Goal: Task Accomplishment & Management: Manage account settings

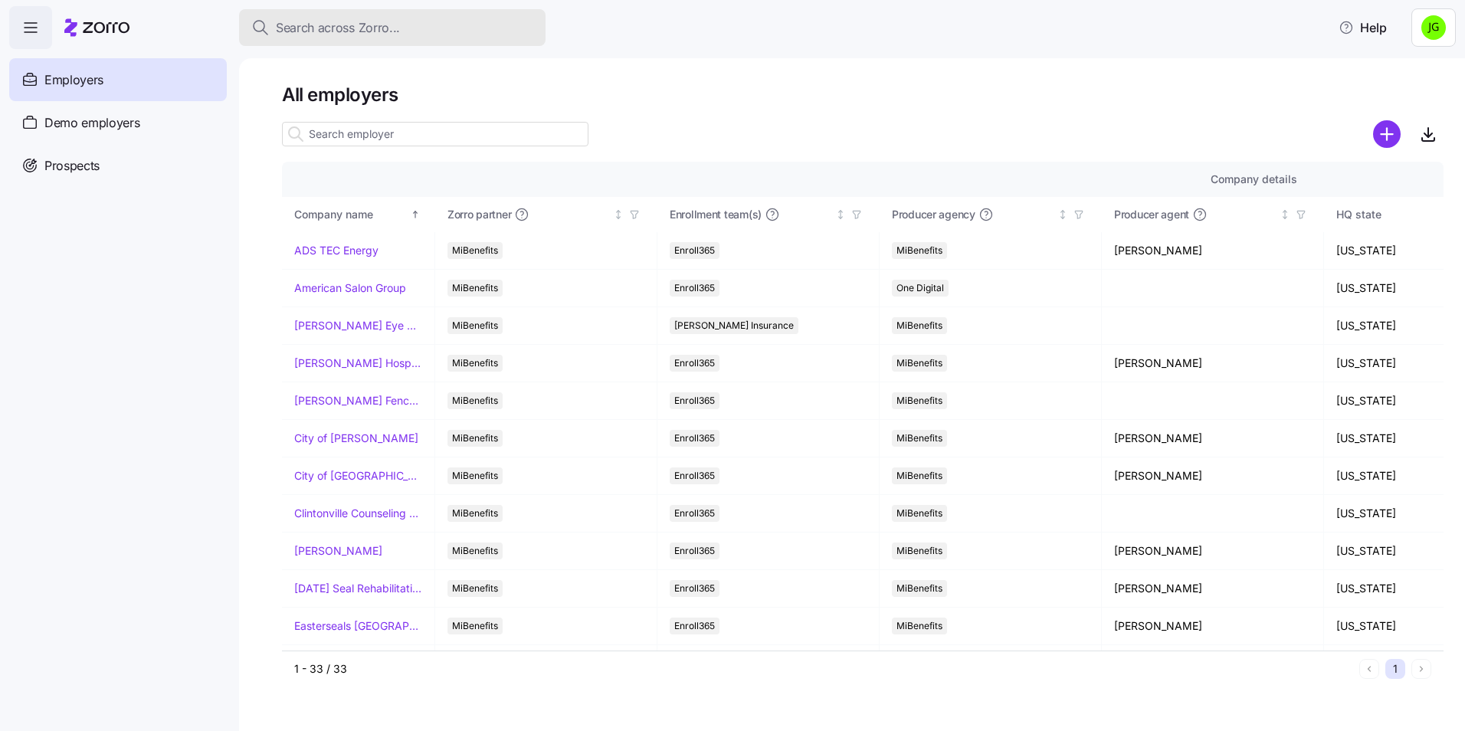
click at [359, 27] on span "Search across Zorro..." at bounding box center [338, 27] width 124 height 19
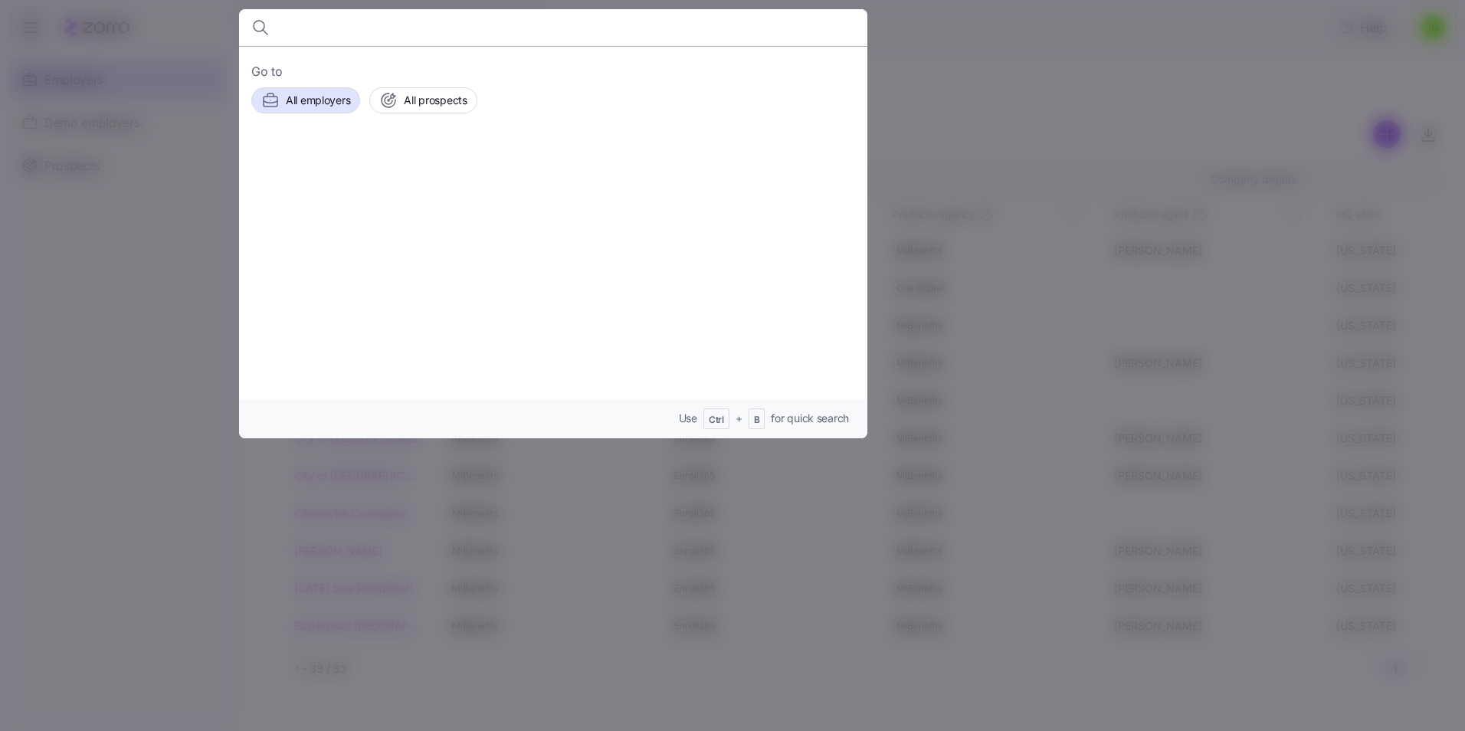
click at [177, 76] on div at bounding box center [732, 365] width 1465 height 731
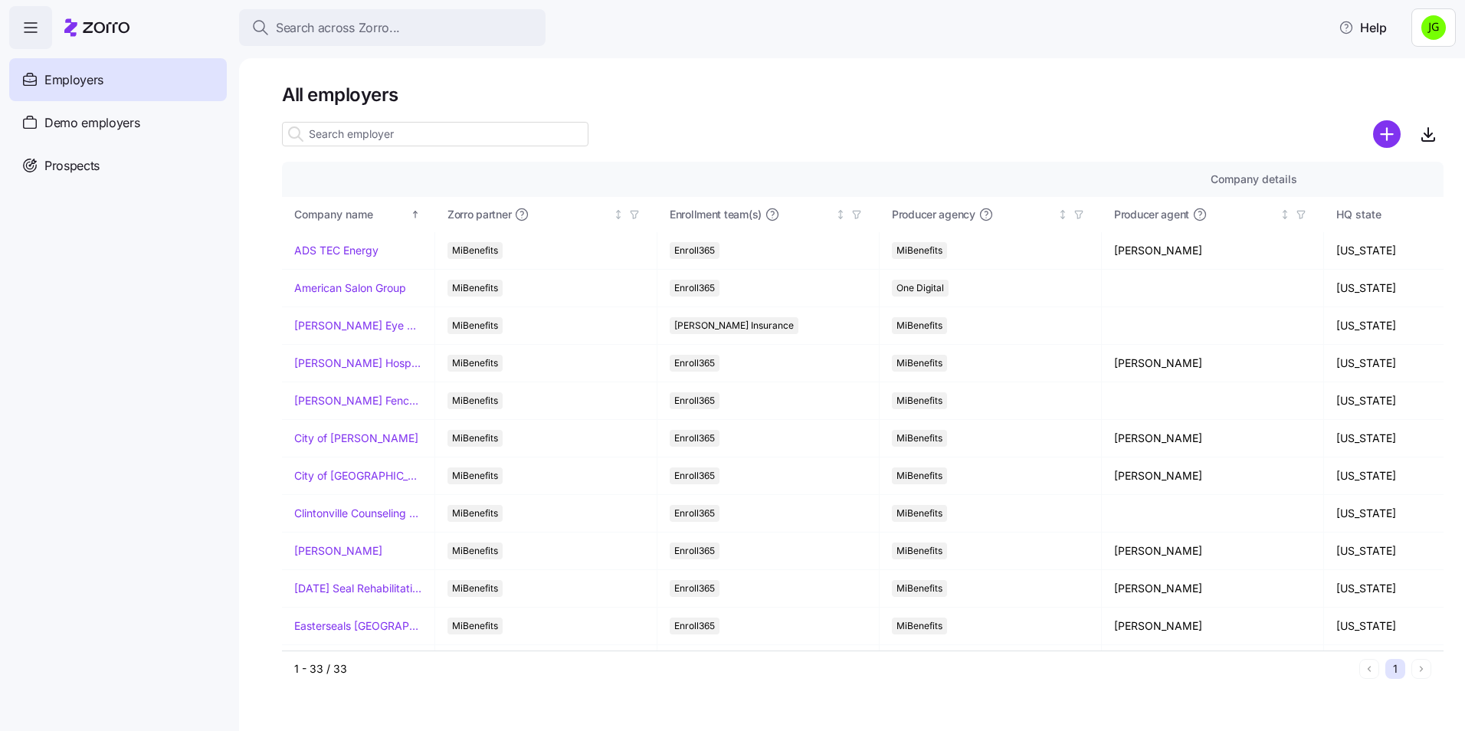
click at [95, 82] on span "Employers" at bounding box center [73, 80] width 59 height 19
click at [340, 34] on span "Search across Zorro..." at bounding box center [338, 27] width 124 height 19
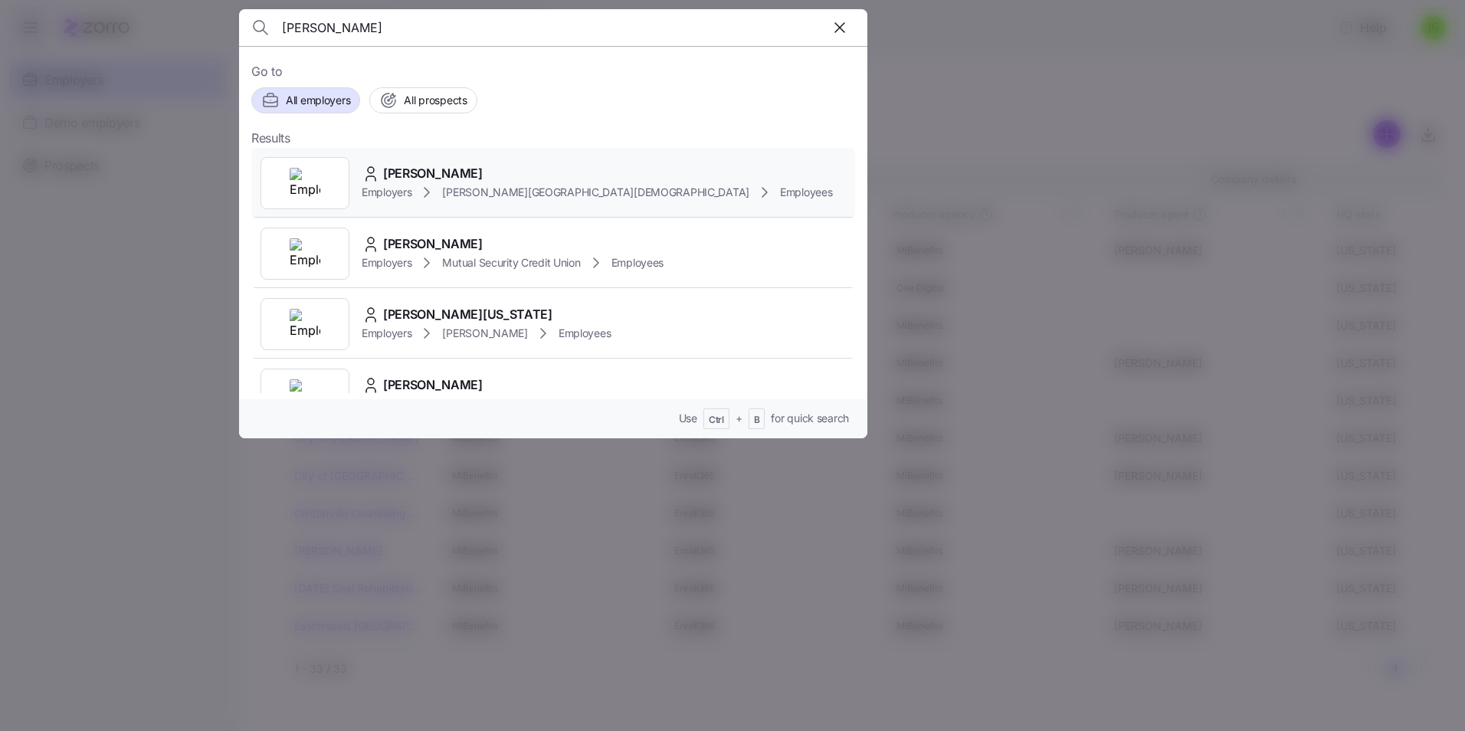
type input "[PERSON_NAME]"
click at [467, 177] on span "[PERSON_NAME]" at bounding box center [433, 173] width 100 height 19
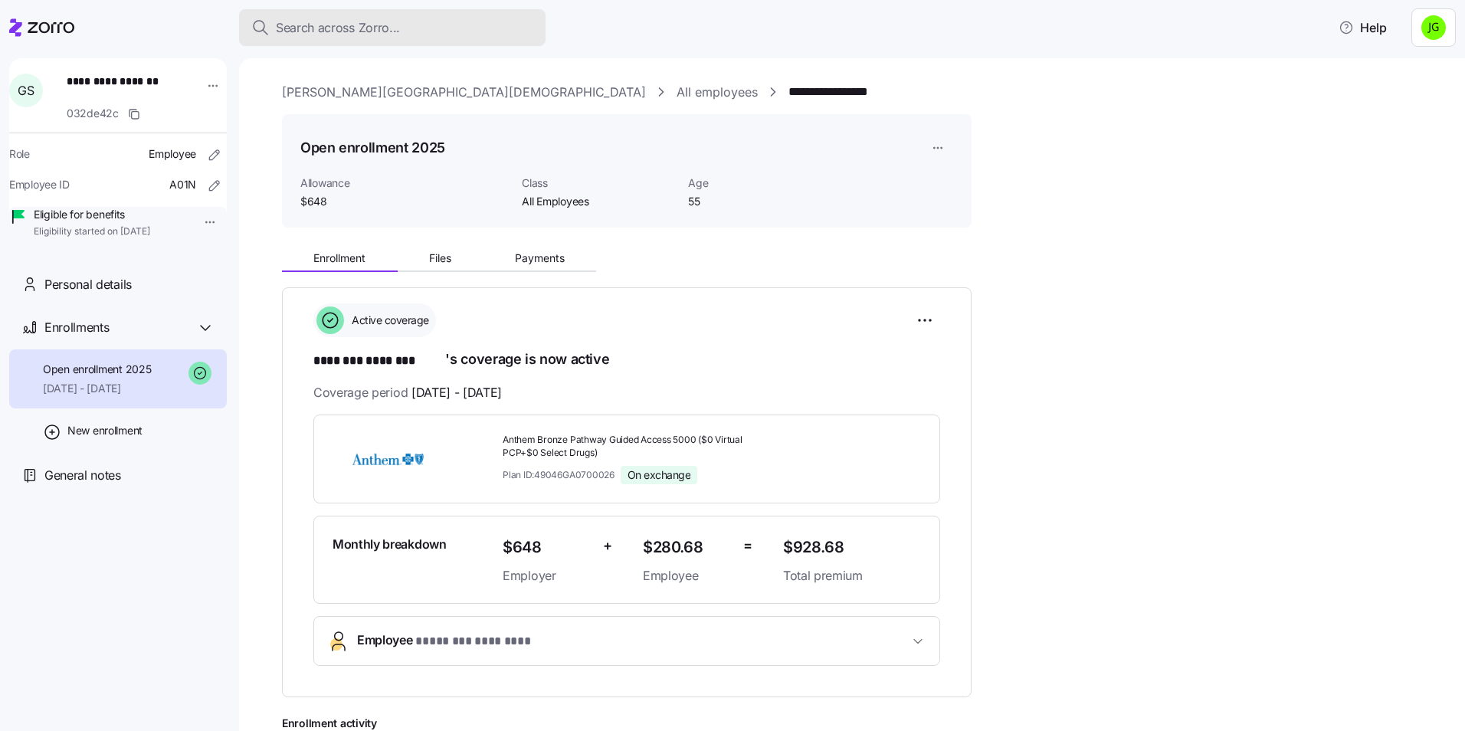
click at [327, 22] on span "Search across Zorro..." at bounding box center [338, 27] width 124 height 19
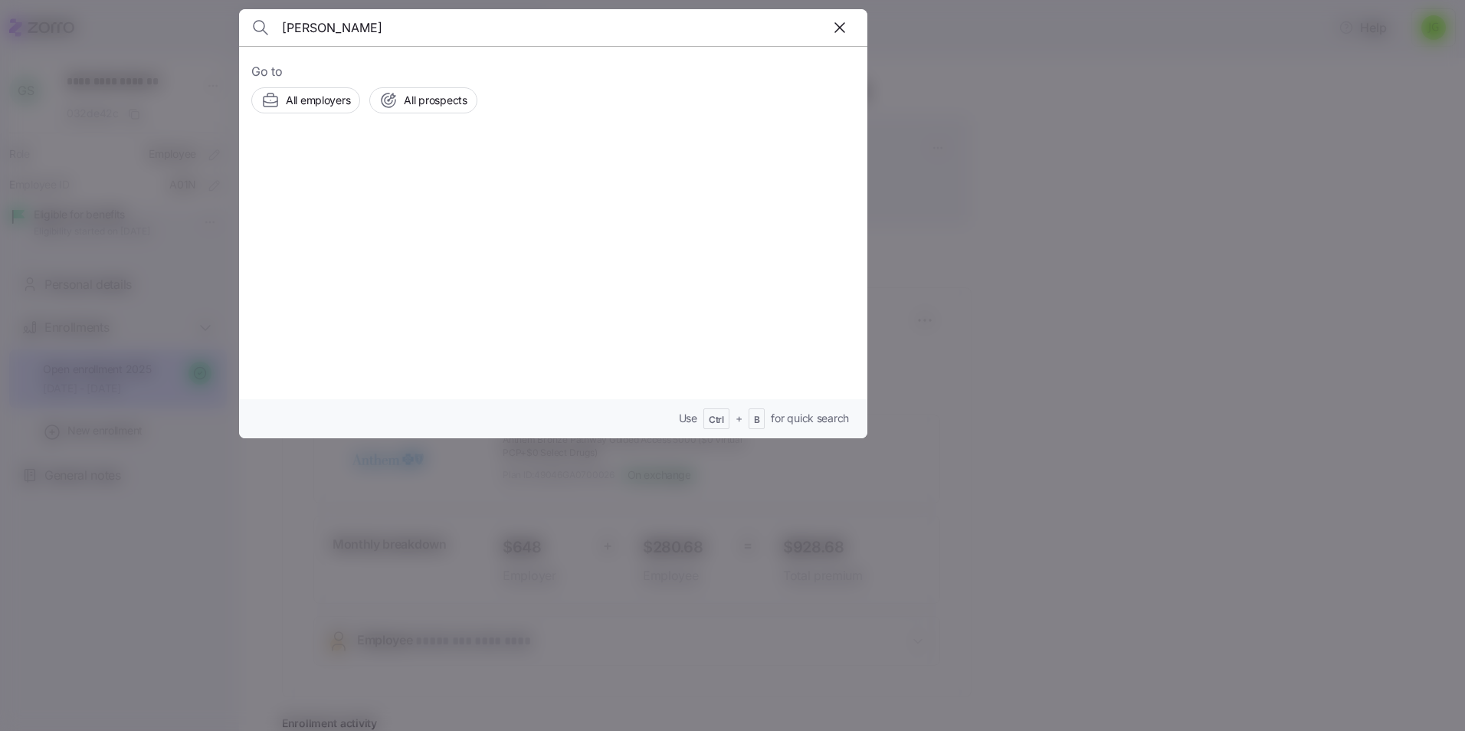
type input "[PERSON_NAME]"
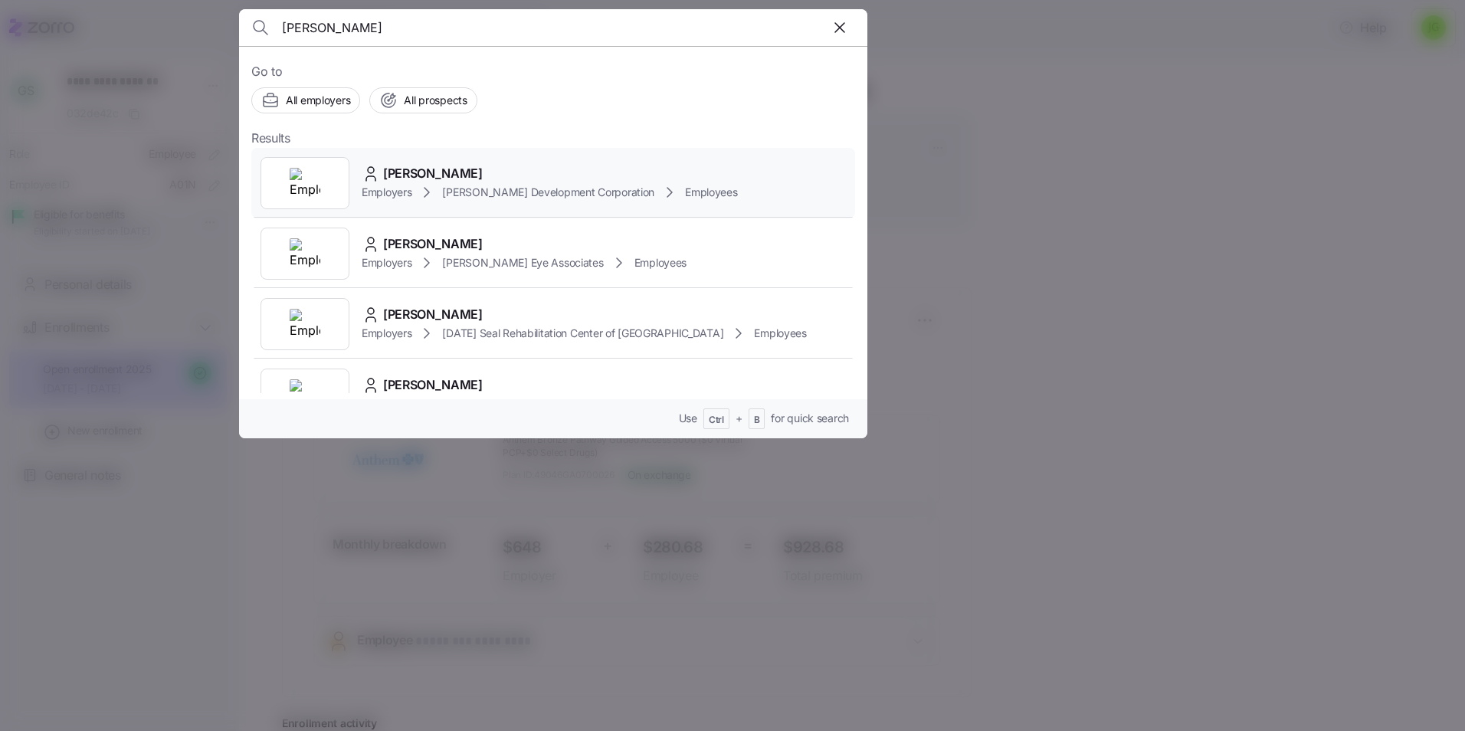
click at [422, 186] on icon at bounding box center [427, 192] width 18 height 18
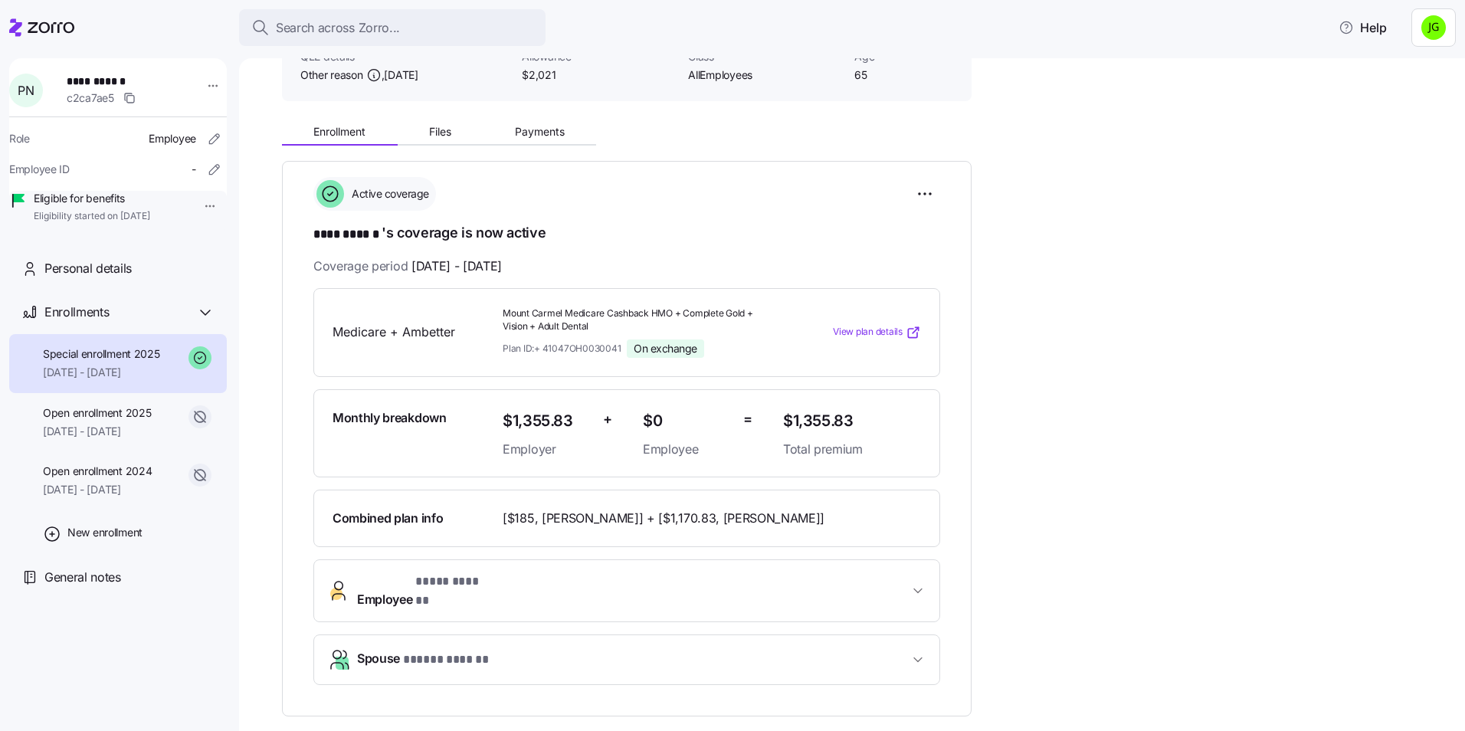
scroll to position [153, 0]
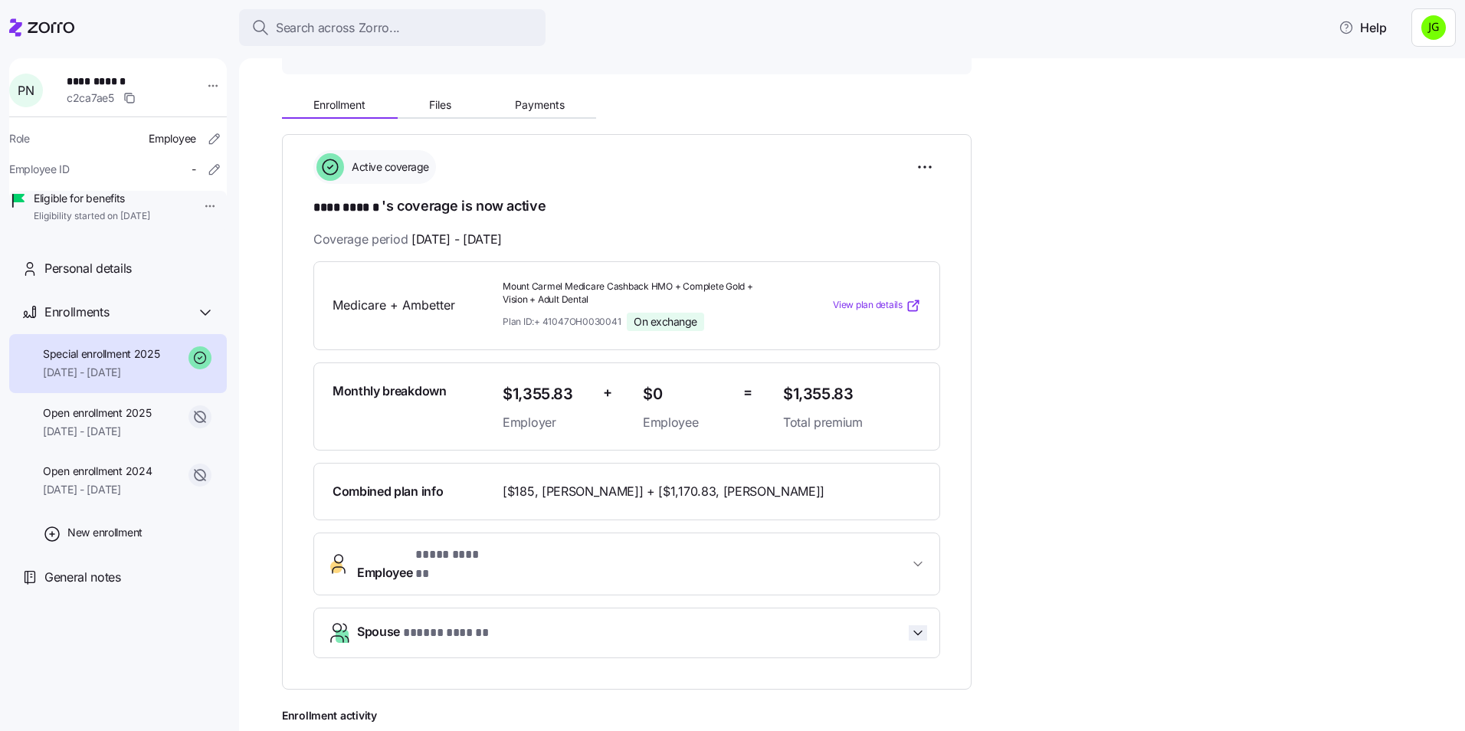
click at [914, 625] on icon "button" at bounding box center [917, 632] width 15 height 15
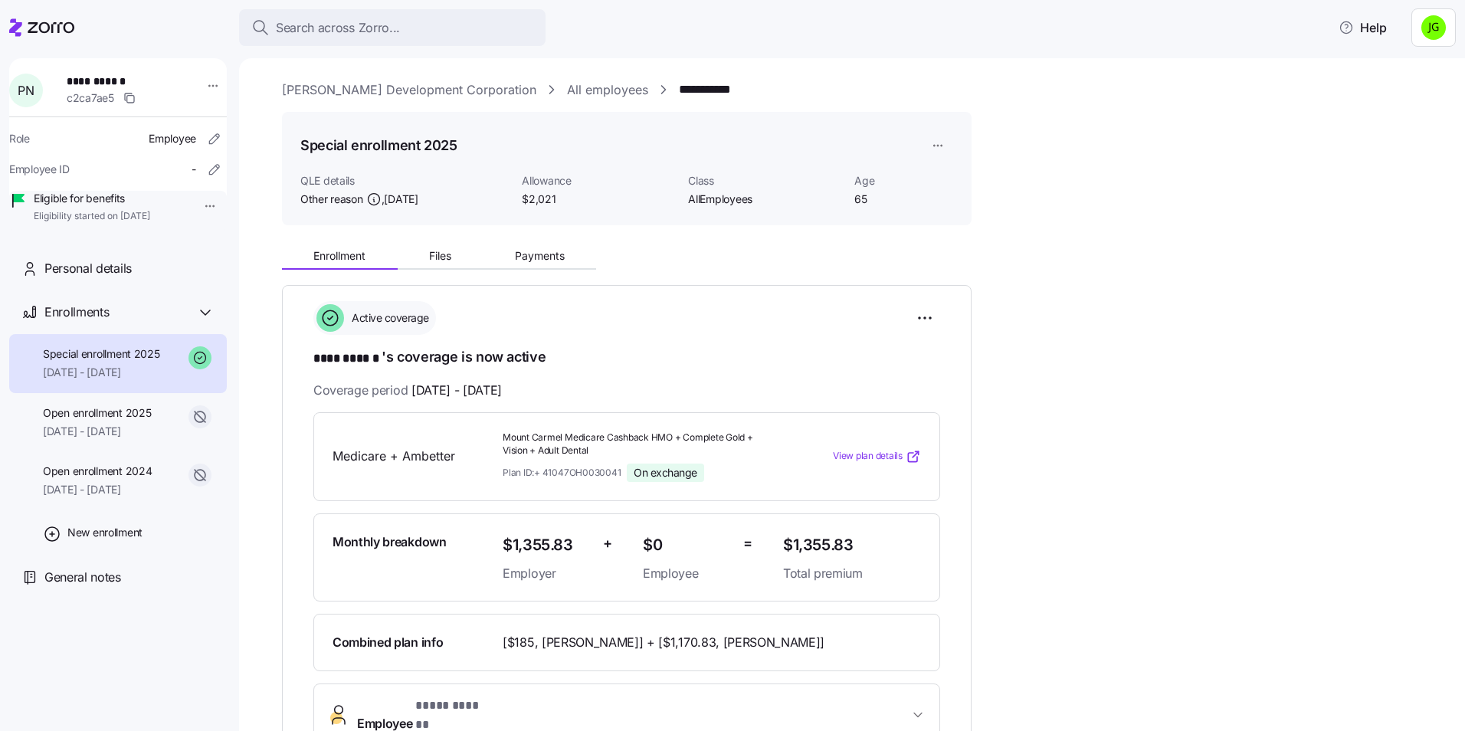
scroll to position [0, 0]
click at [326, 31] on span "Search across Zorro..." at bounding box center [338, 27] width 124 height 19
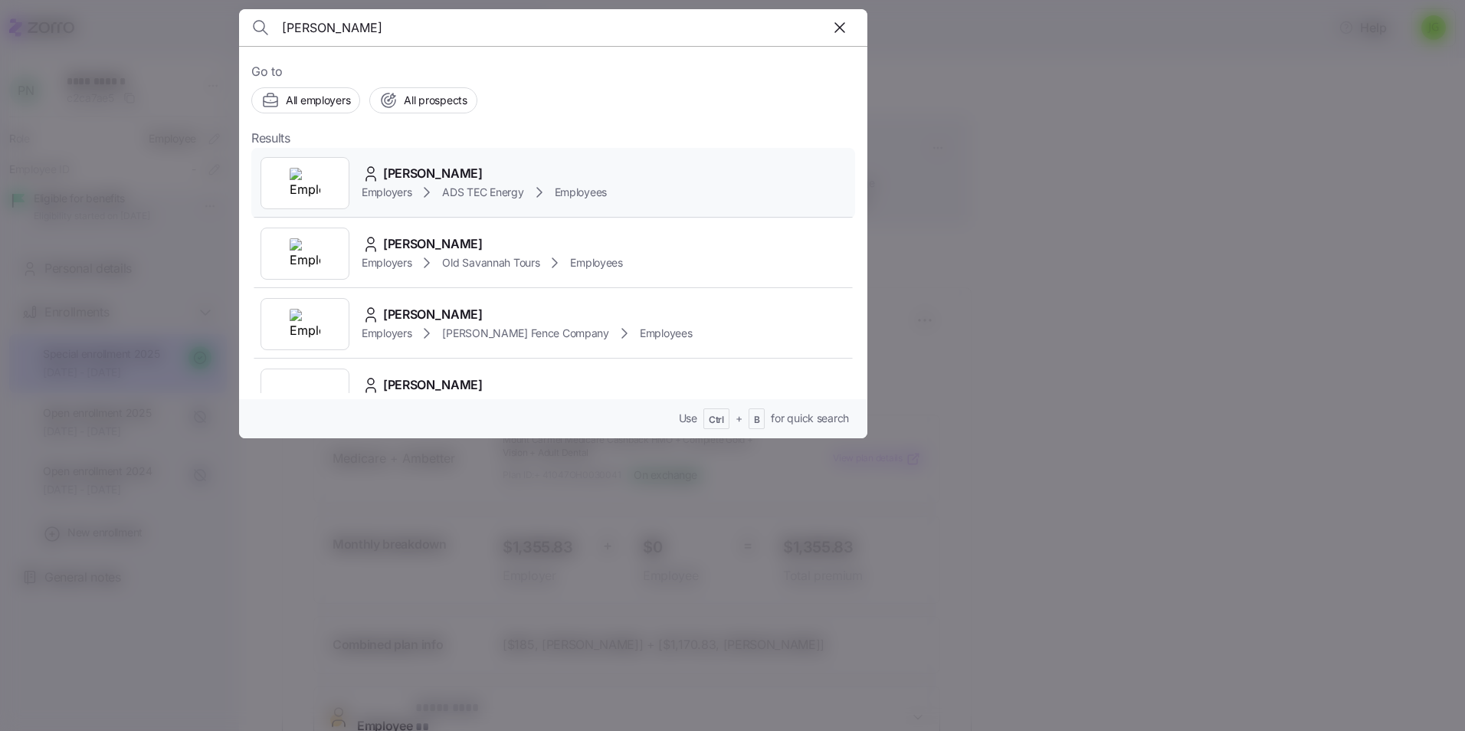
type input "[PERSON_NAME]"
click at [446, 183] on div "Employers ADS TEC Energy Employees" at bounding box center [484, 192] width 245 height 18
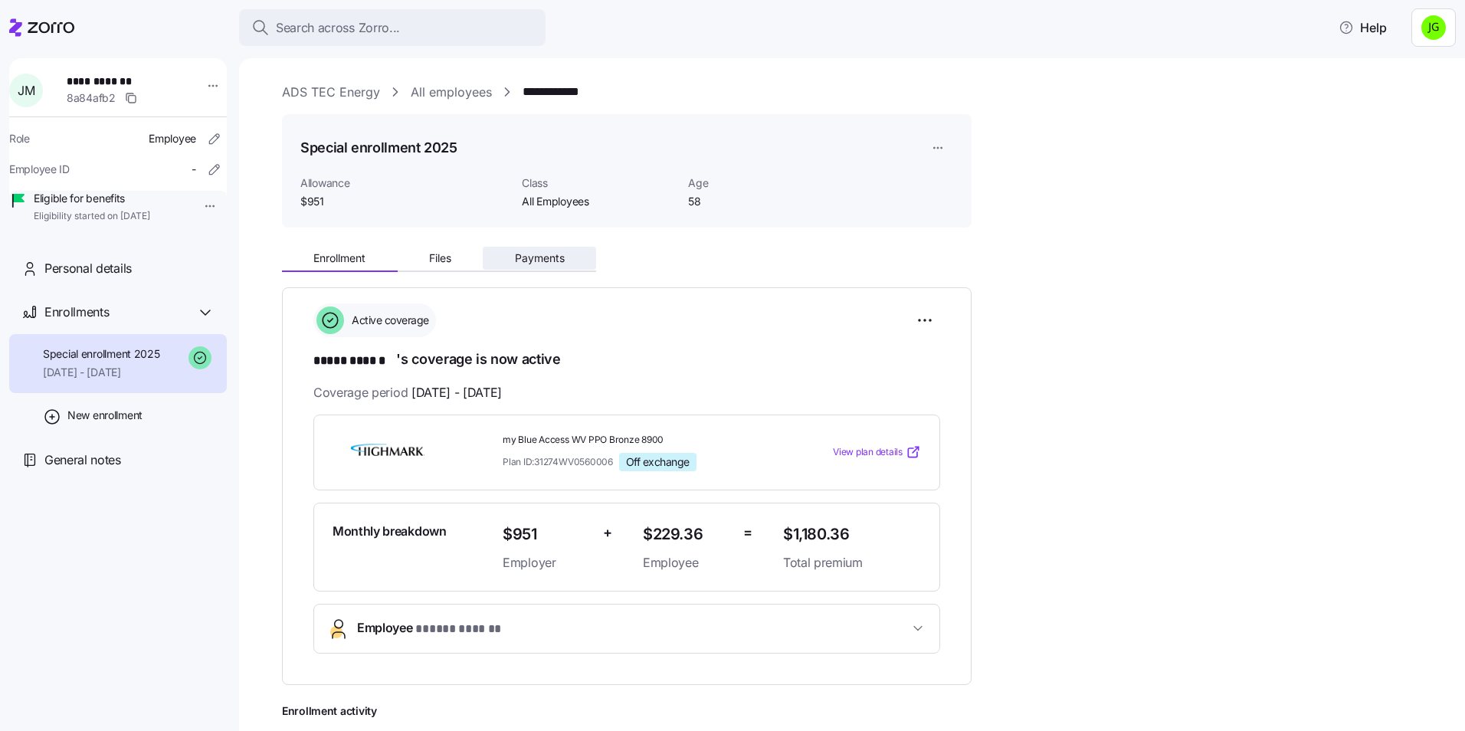
click at [563, 266] on button "Payments" at bounding box center [539, 258] width 113 height 23
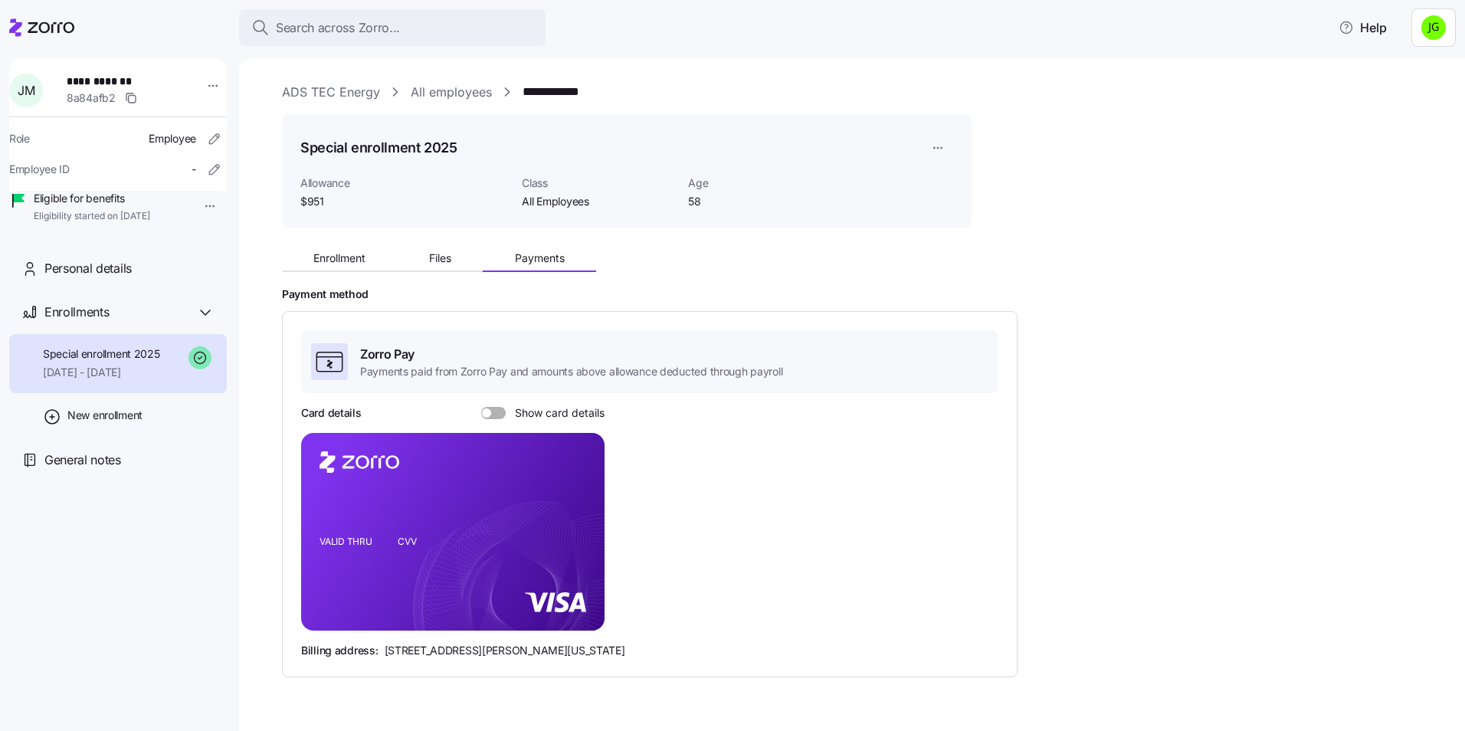
click at [497, 412] on span at bounding box center [498, 413] width 15 height 12
click at [481, 407] on input "Show card details" at bounding box center [481, 407] width 0 height 0
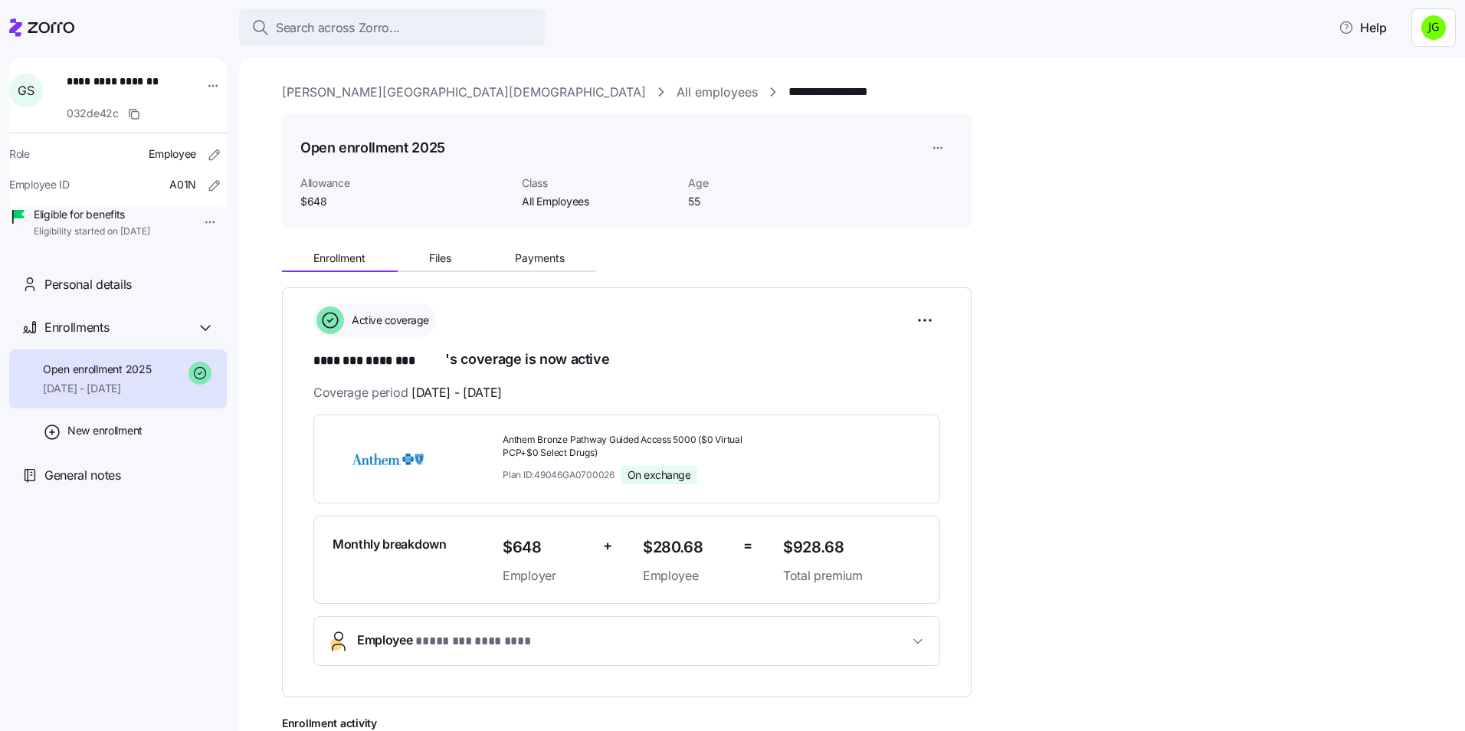
click at [47, 28] on icon at bounding box center [41, 27] width 65 height 18
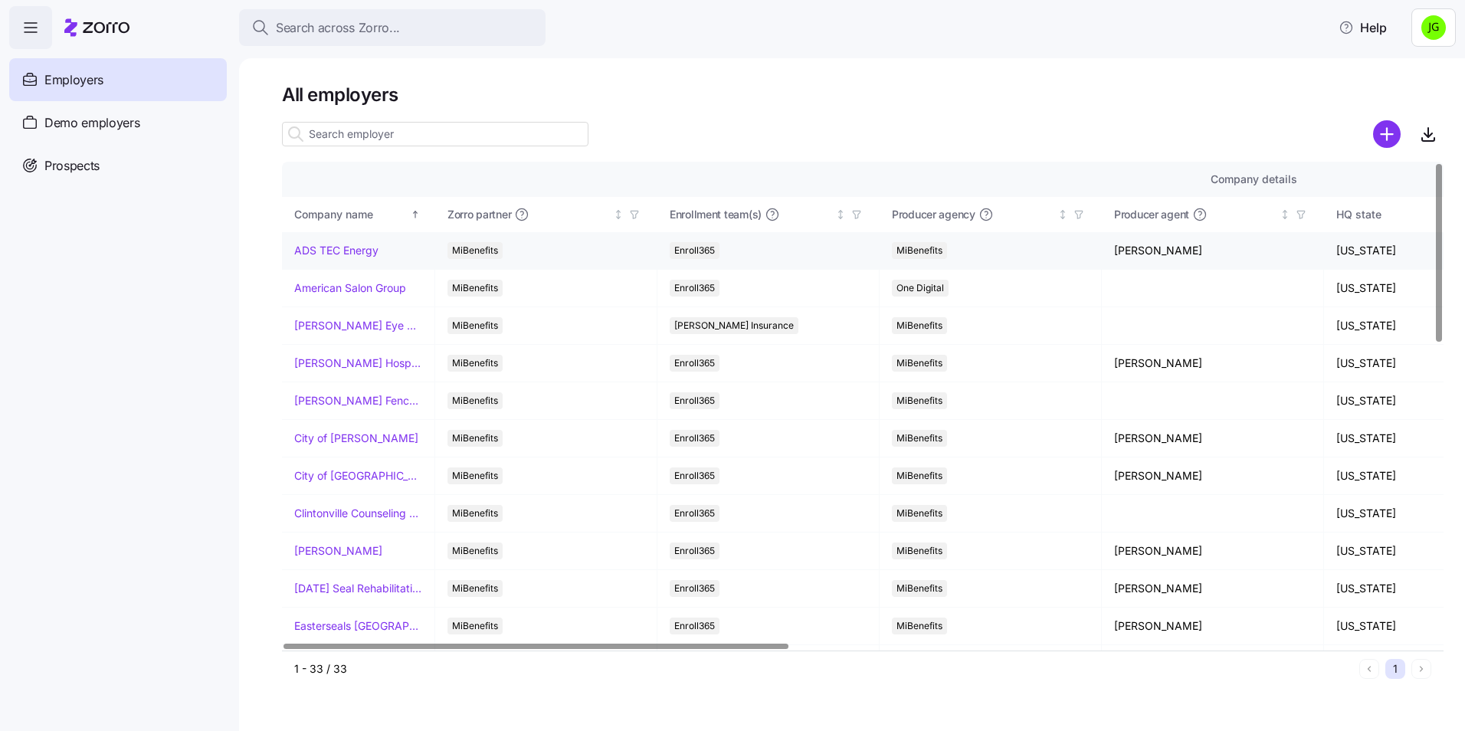
click at [347, 252] on link "ADS TEC Energy" at bounding box center [336, 250] width 84 height 15
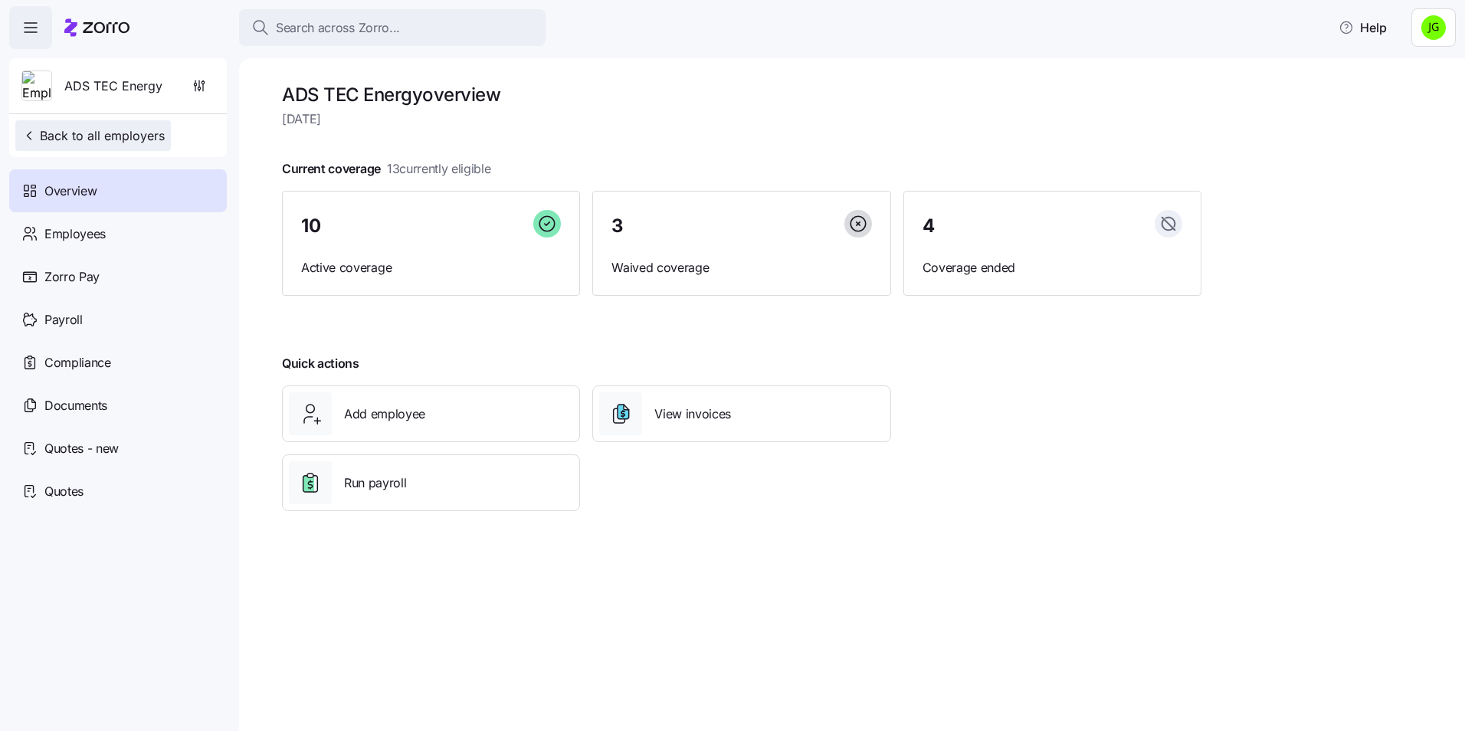
click at [43, 136] on span "Back to all employers" at bounding box center [92, 135] width 143 height 18
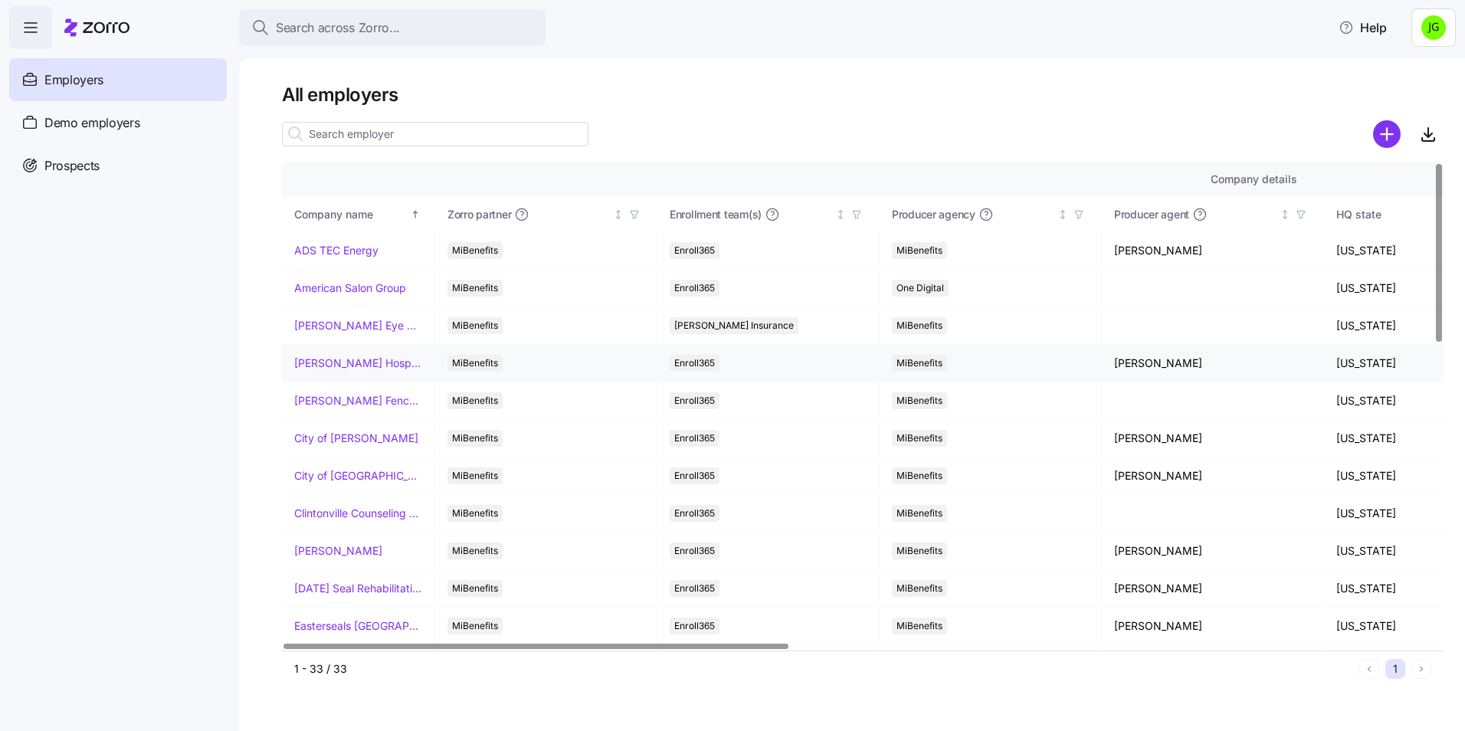
click at [324, 364] on link "[PERSON_NAME] Hospitality" at bounding box center [358, 363] width 128 height 15
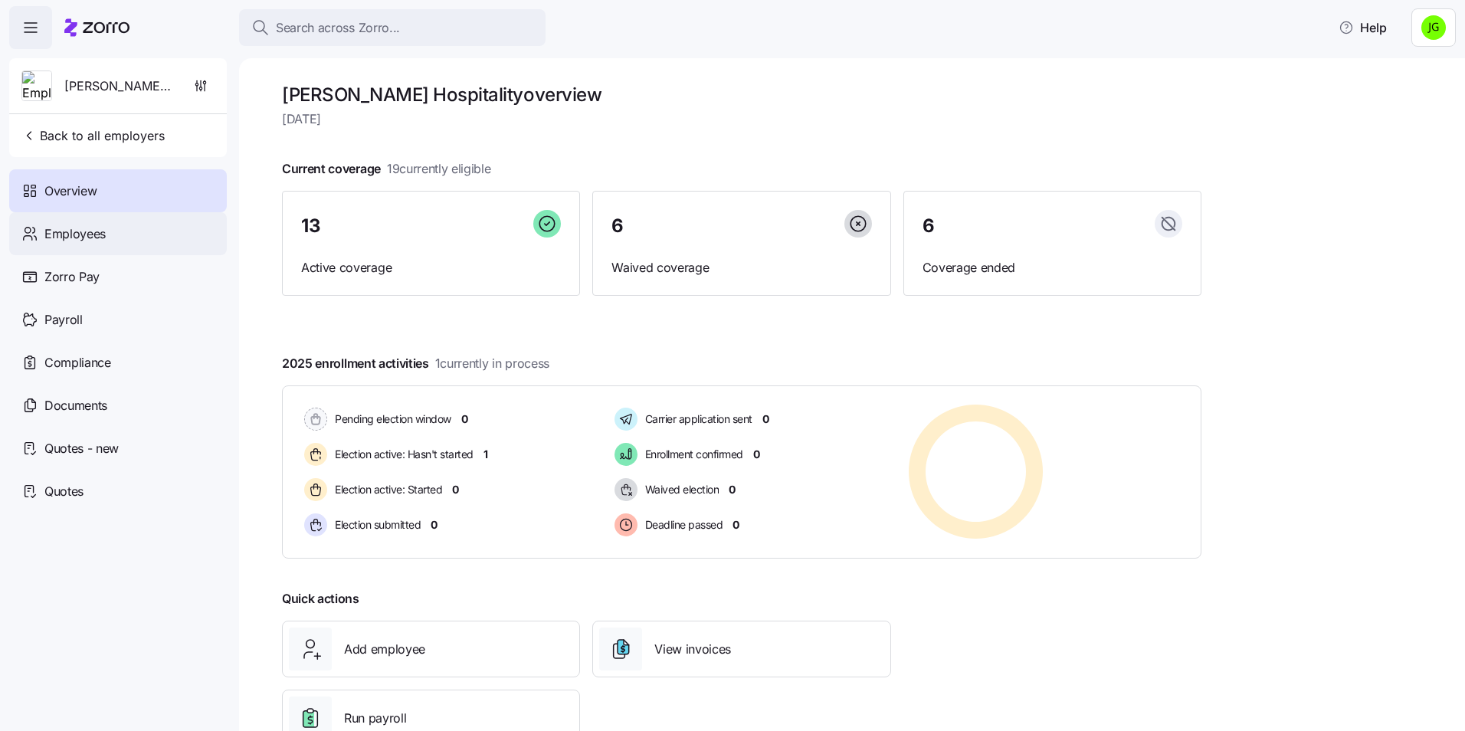
click at [94, 239] on span "Employees" at bounding box center [74, 234] width 61 height 19
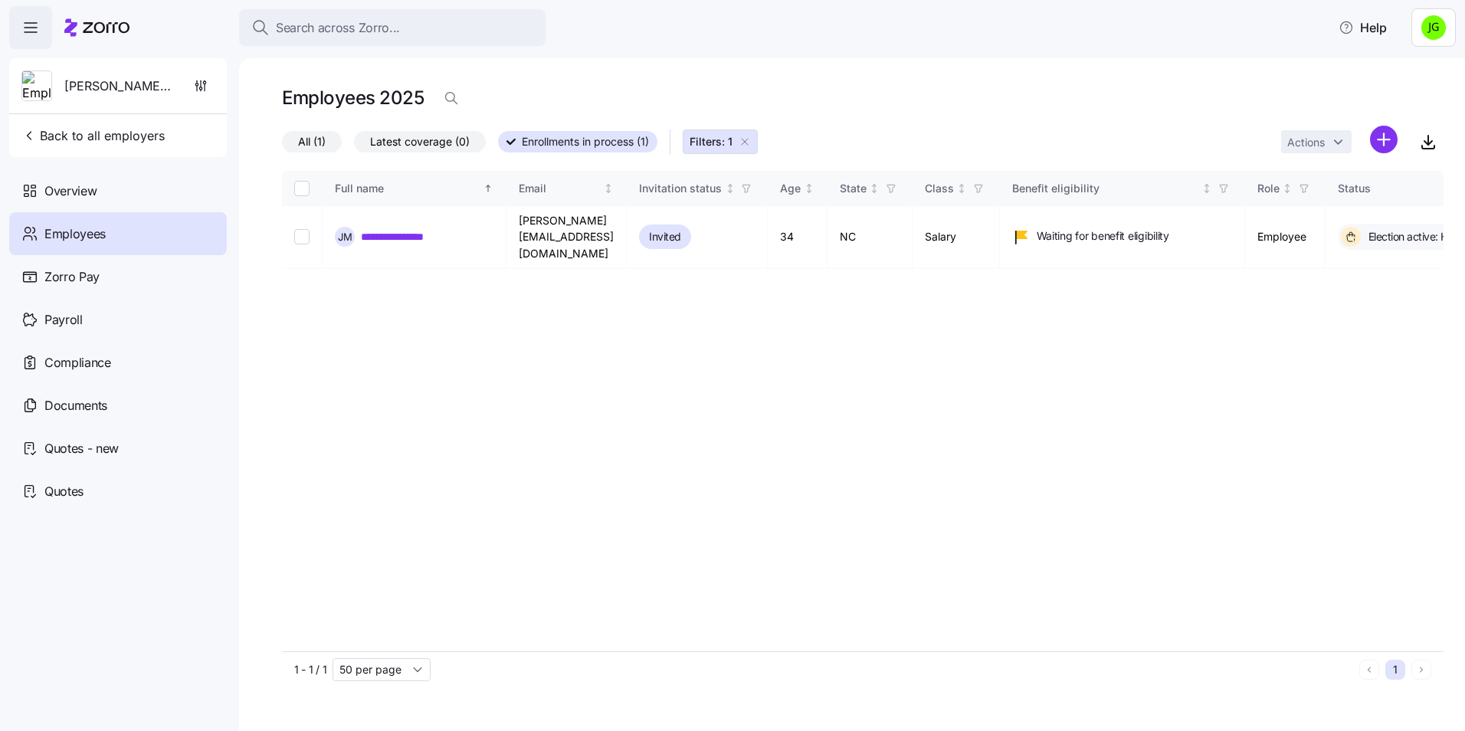
click at [747, 143] on icon "button" at bounding box center [745, 142] width 12 height 12
click at [926, 323] on div "**********" at bounding box center [863, 411] width 1162 height 481
click at [599, 307] on div "**********" at bounding box center [863, 411] width 1162 height 481
drag, startPoint x: 1267, startPoint y: 347, endPoint x: 1275, endPoint y: 349, distance: 8.0
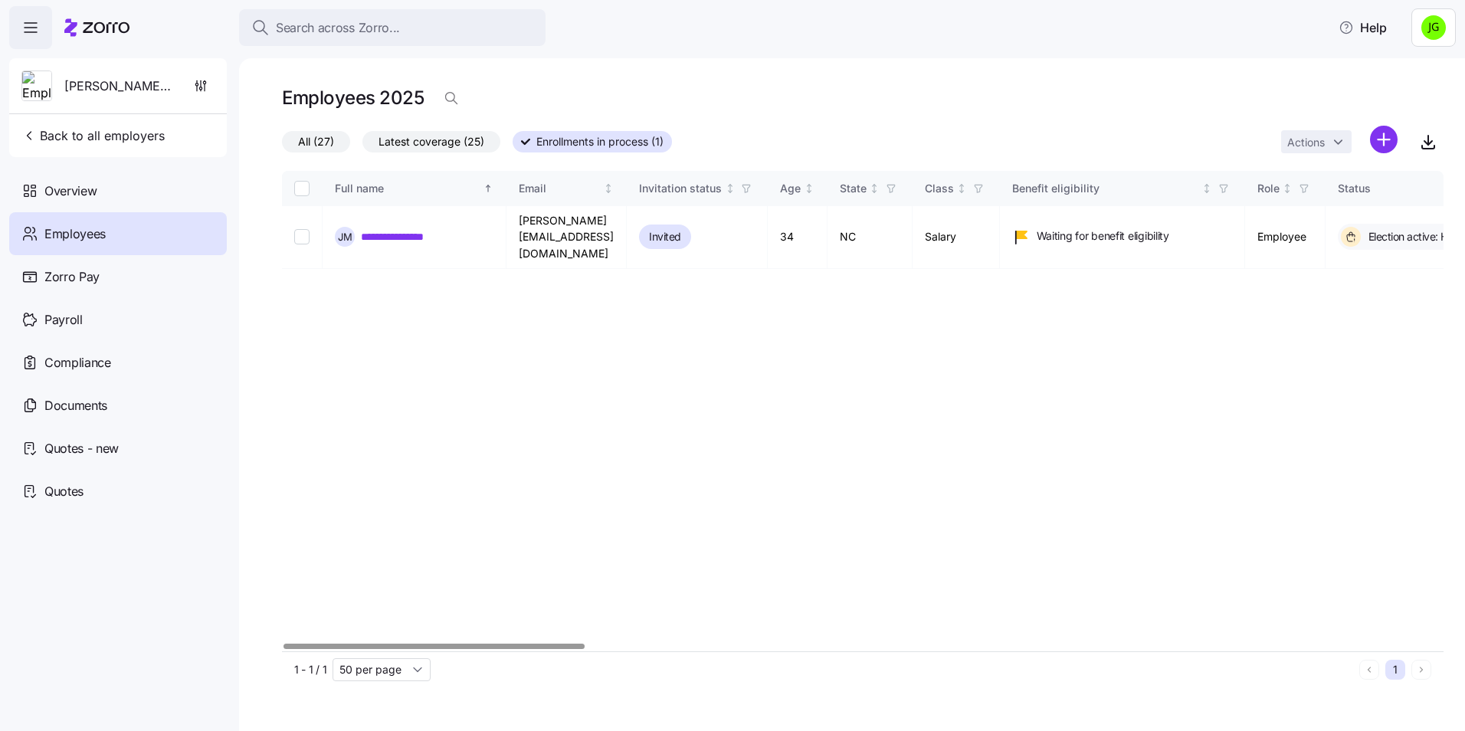
click at [1267, 349] on div "**********" at bounding box center [863, 411] width 1162 height 481
click at [1191, 118] on div "Employees 2025" at bounding box center [863, 104] width 1162 height 43
click at [555, 372] on div "**********" at bounding box center [863, 411] width 1162 height 481
click at [84, 234] on span "Employees" at bounding box center [74, 234] width 61 height 19
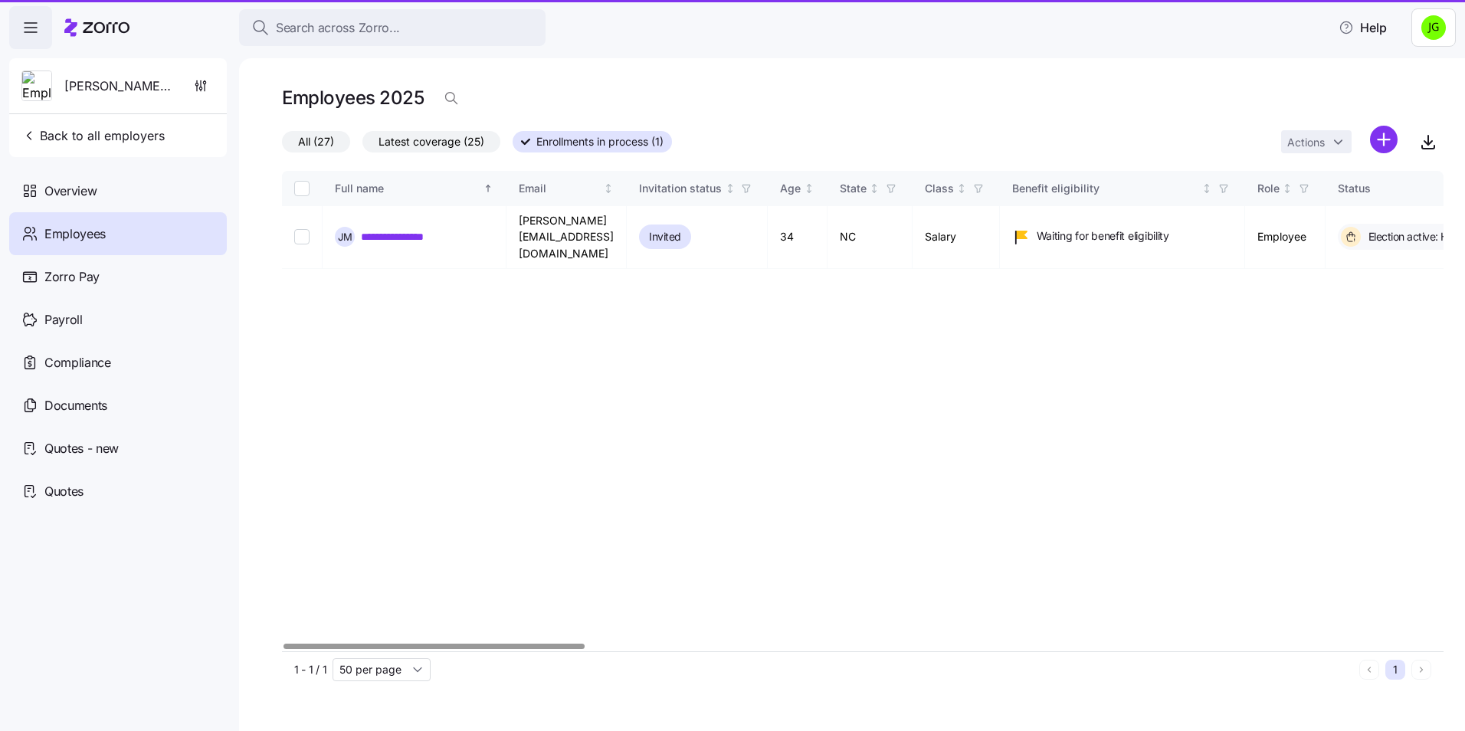
click at [854, 345] on div "**********" at bounding box center [863, 411] width 1162 height 481
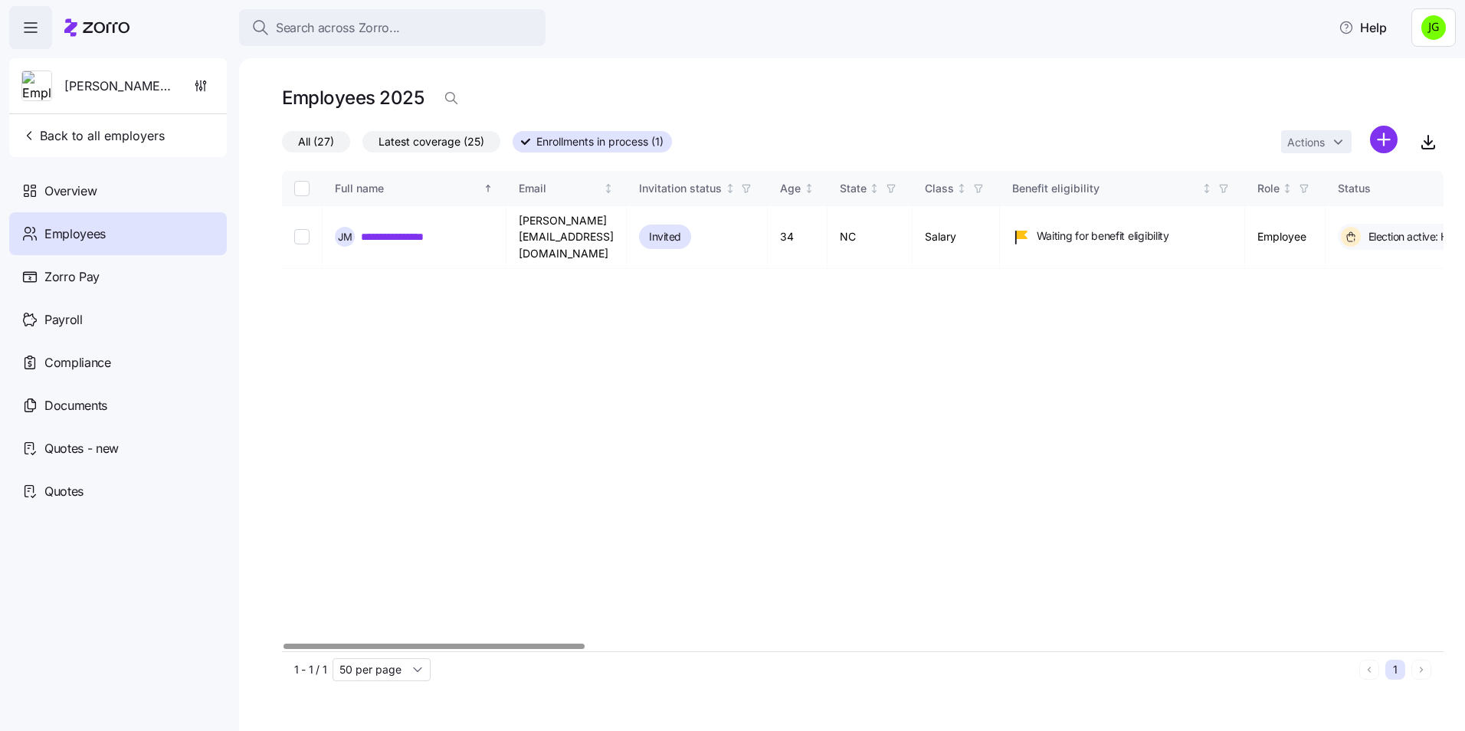
click at [730, 93] on div "Employees 2025" at bounding box center [863, 98] width 1162 height 31
click at [329, 142] on span "All (27)" at bounding box center [316, 142] width 36 height 20
click at [282, 146] on input "All (27)" at bounding box center [282, 146] width 0 height 0
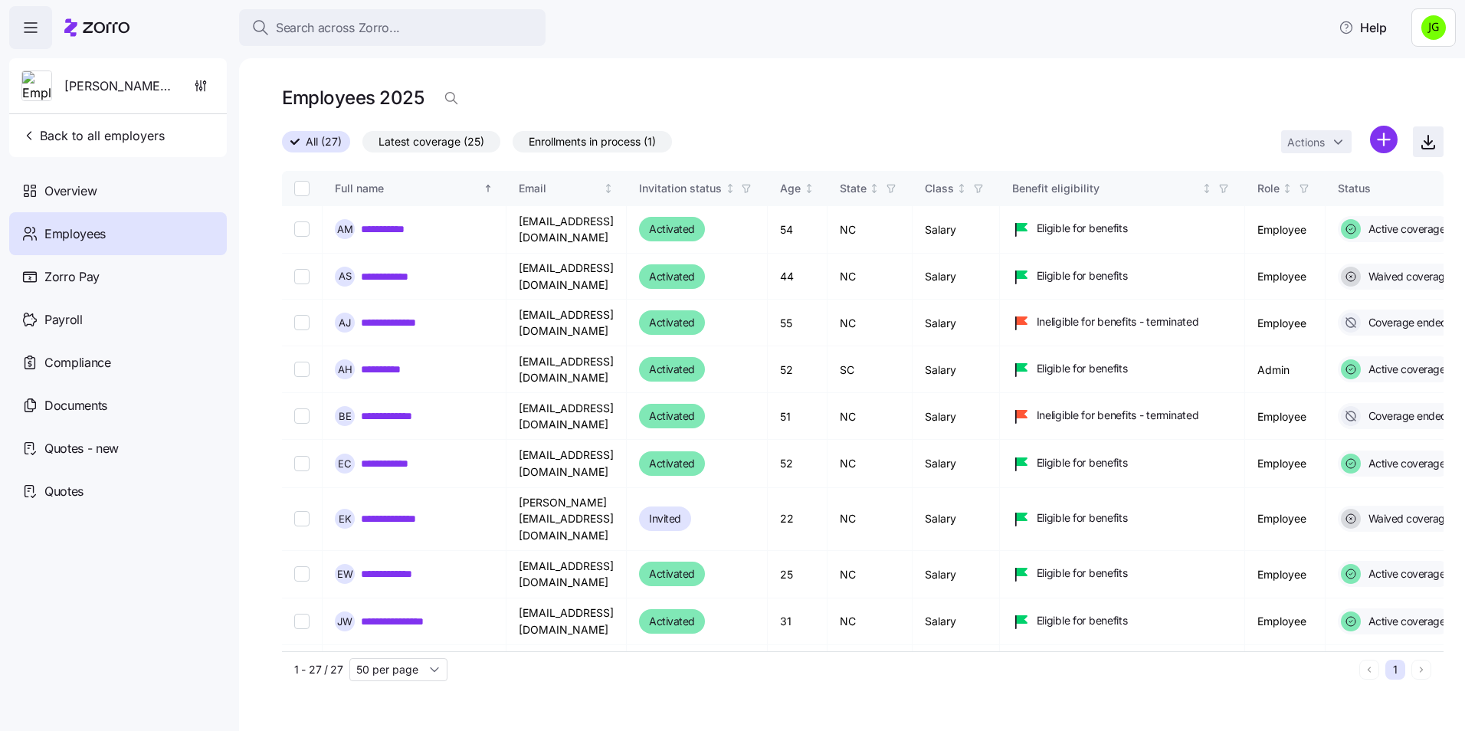
click at [1429, 142] on icon "button" at bounding box center [1429, 140] width 0 height 9
click at [1406, 74] on div "**********" at bounding box center [852, 394] width 1226 height 673
click at [874, 85] on div "Employees 2025" at bounding box center [863, 98] width 1162 height 31
click at [930, 92] on div "Employees 2025" at bounding box center [863, 98] width 1162 height 31
